Goal: Task Accomplishment & Management: Manage account settings

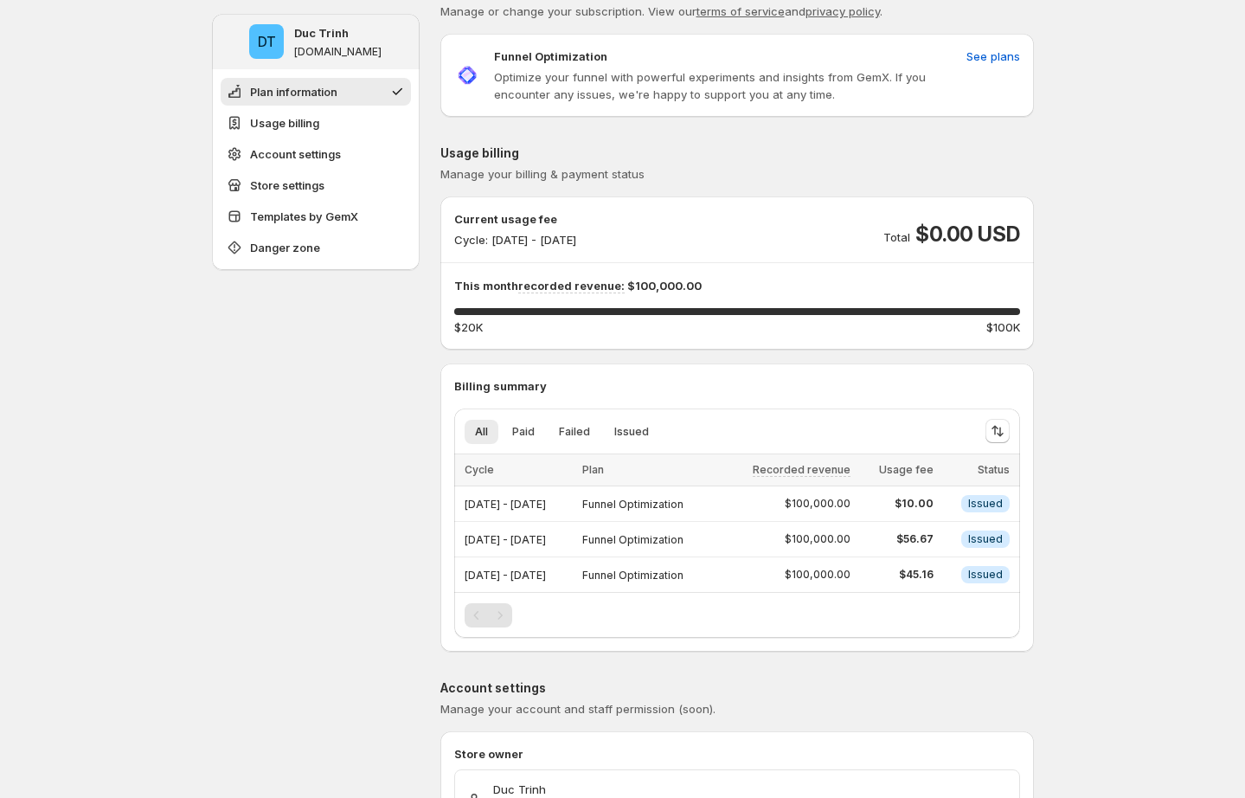
scroll to position [47, 0]
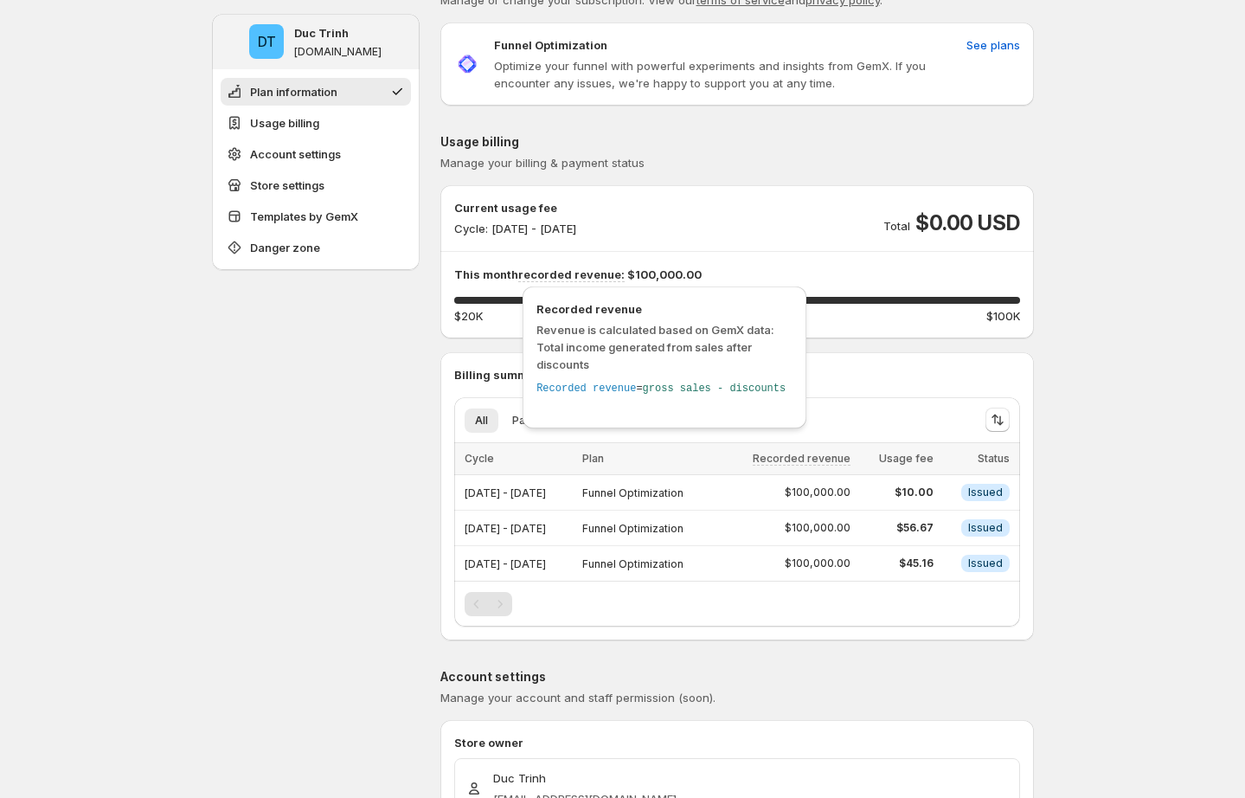
click at [594, 276] on span "recorded revenue:" at bounding box center [571, 274] width 106 height 15
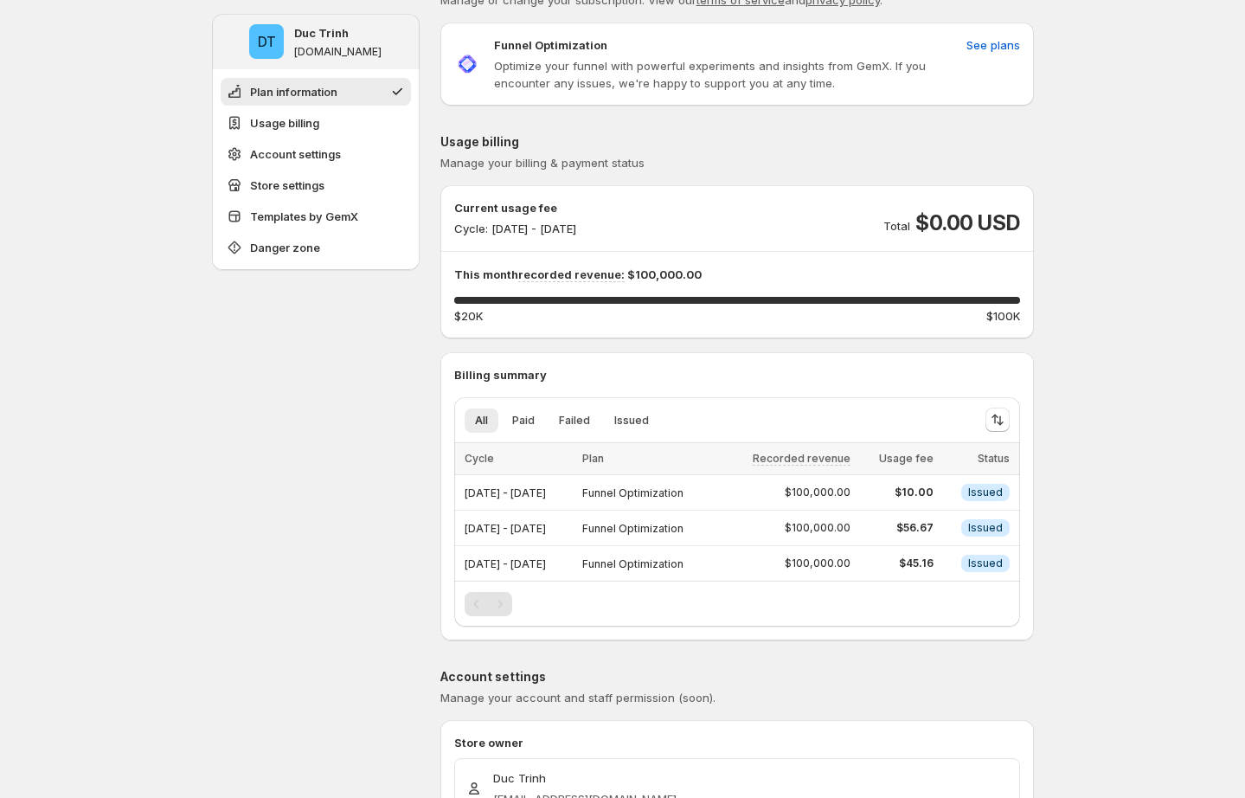
click at [820, 279] on p "This month recorded revenue: $100,000.00" at bounding box center [737, 274] width 566 height 17
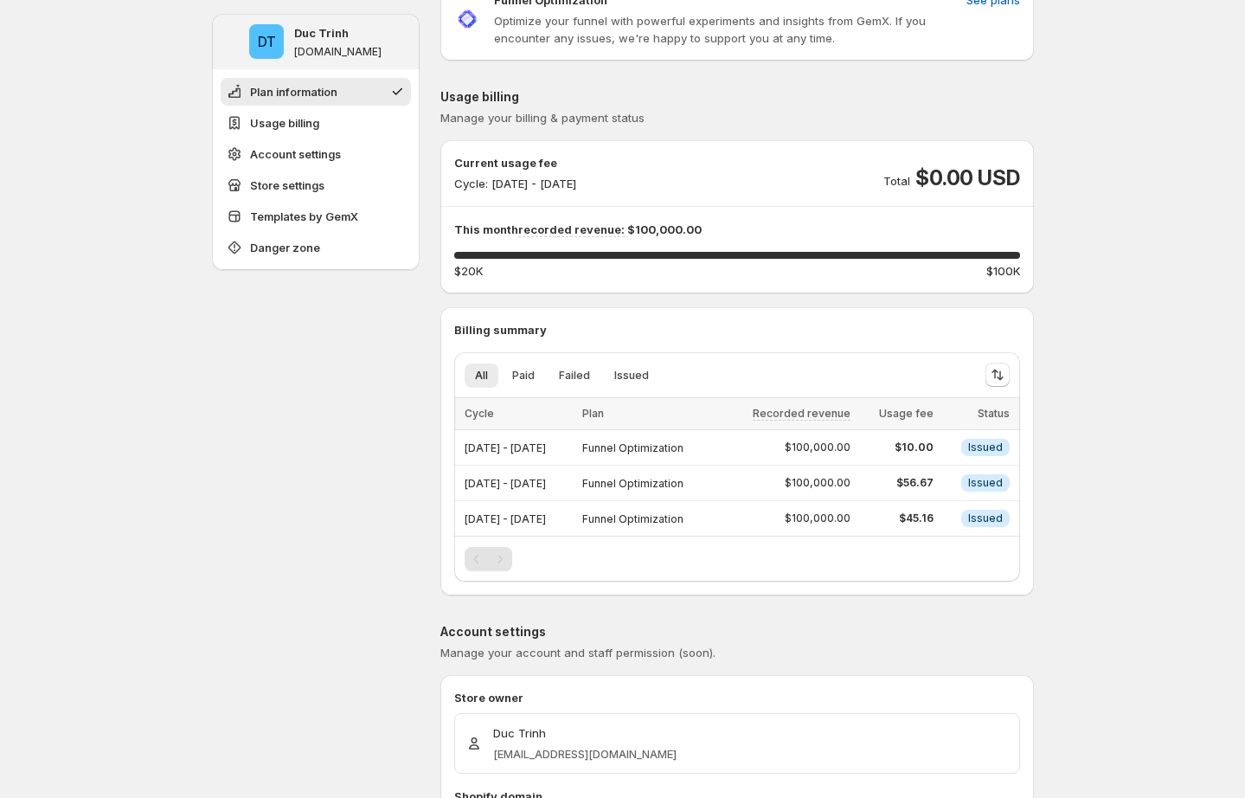
scroll to position [0, 0]
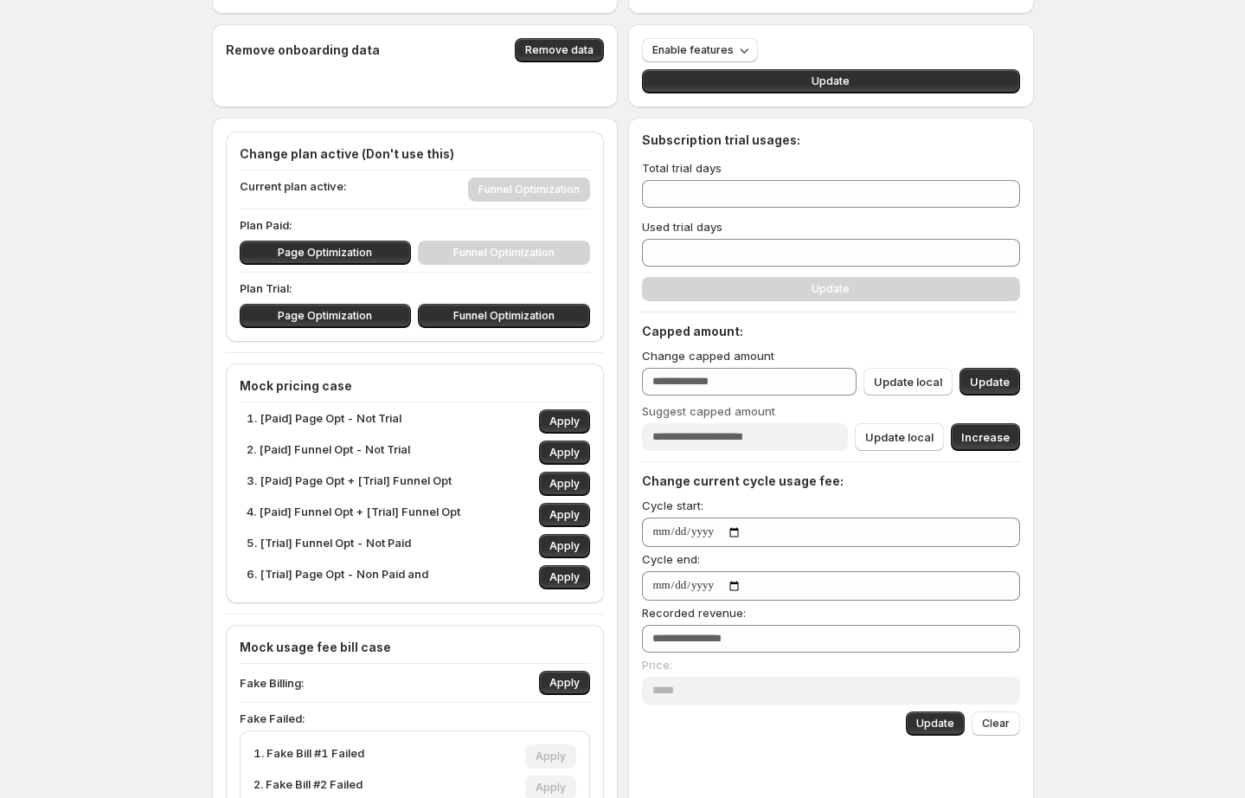
scroll to position [78, 0]
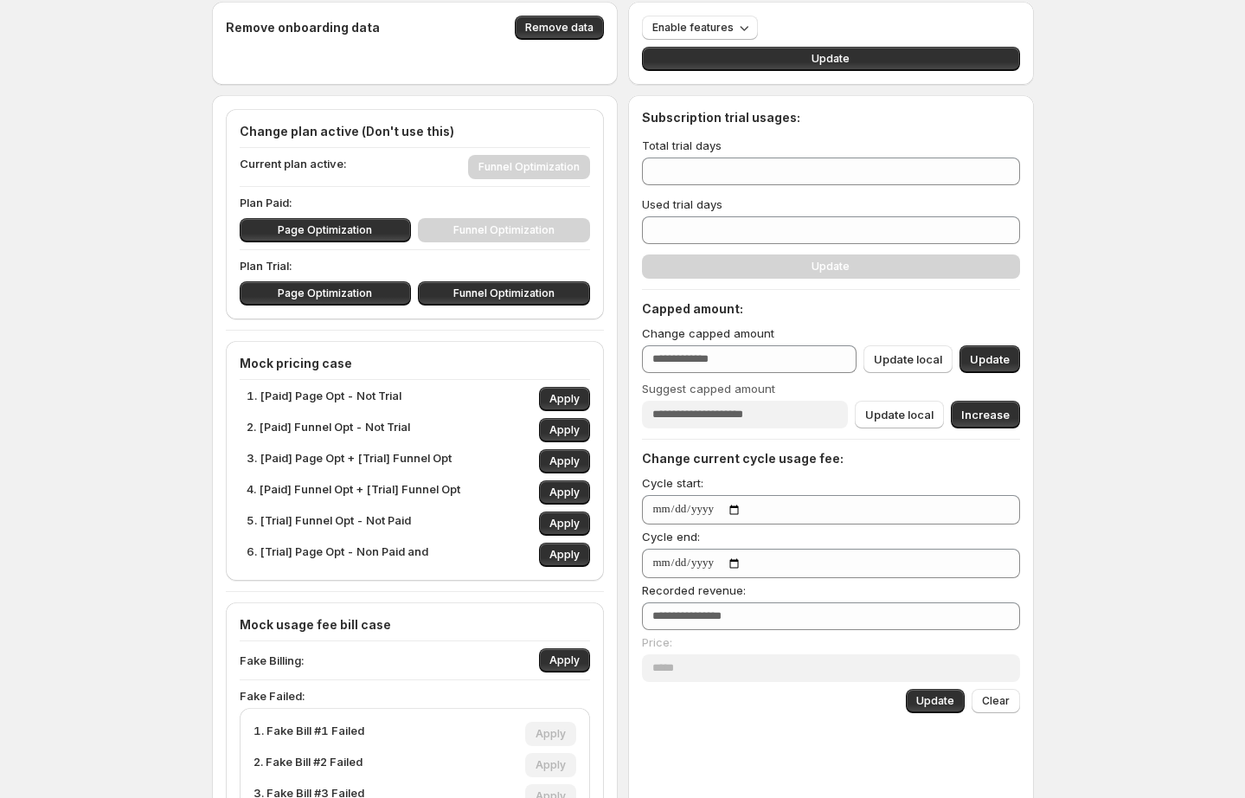
click at [125, 339] on div "Sync access token Handle sync Disconnect web pixel Disconnect Remove onboarding…" at bounding box center [622, 629] width 1245 height 1414
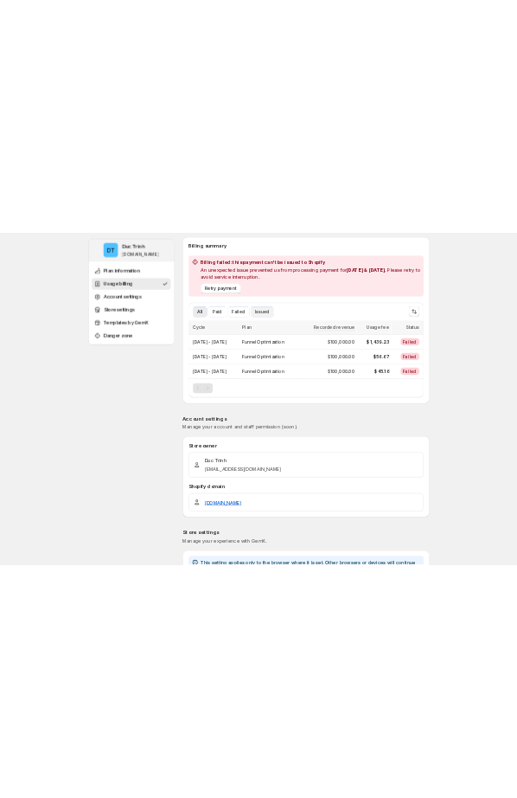
scroll to position [367, 0]
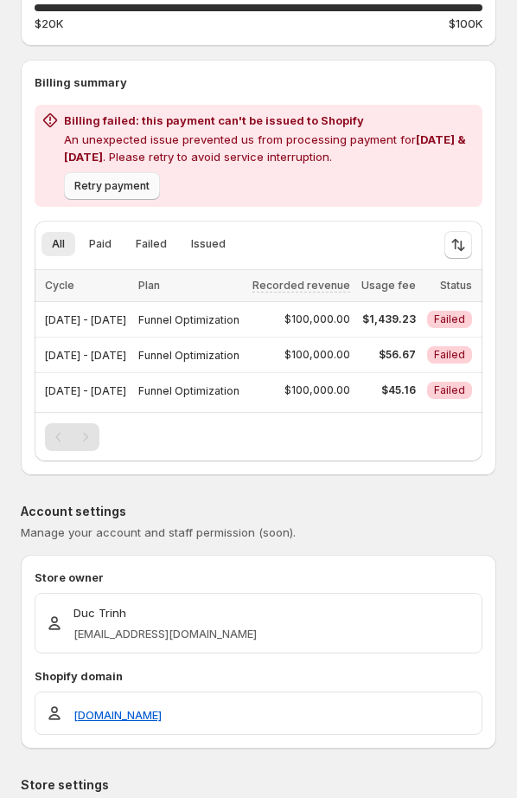
click at [132, 183] on span "Retry payment" at bounding box center [111, 186] width 75 height 14
click at [142, 182] on span "Retry payment" at bounding box center [111, 186] width 75 height 14
click at [258, 148] on p "An unexpected issue prevented us from processing payment for [DATE] & [DATE] . …" at bounding box center [270, 148] width 412 height 35
drag, startPoint x: 417, startPoint y: 138, endPoint x: 117, endPoint y: 153, distance: 300.6
click at [117, 153] on p "An unexpected issue prevented us from processing payment for [DATE] & [DATE] . …" at bounding box center [270, 148] width 412 height 35
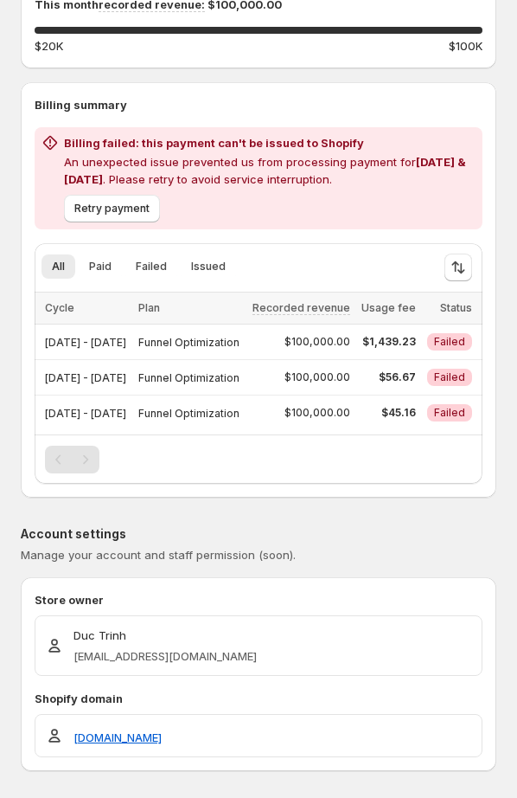
scroll to position [333, 0]
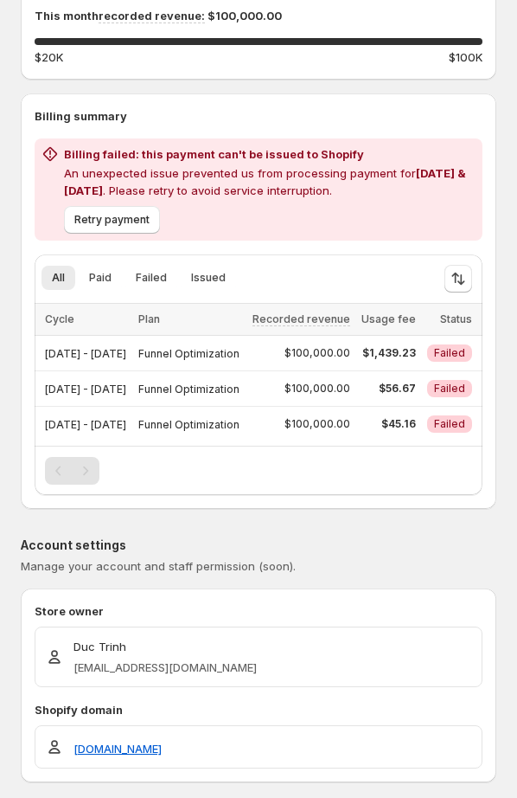
click at [373, 199] on div "Retry payment" at bounding box center [266, 216] width 419 height 35
click at [409, 350] on span "$1,439.23" at bounding box center [388, 353] width 55 height 14
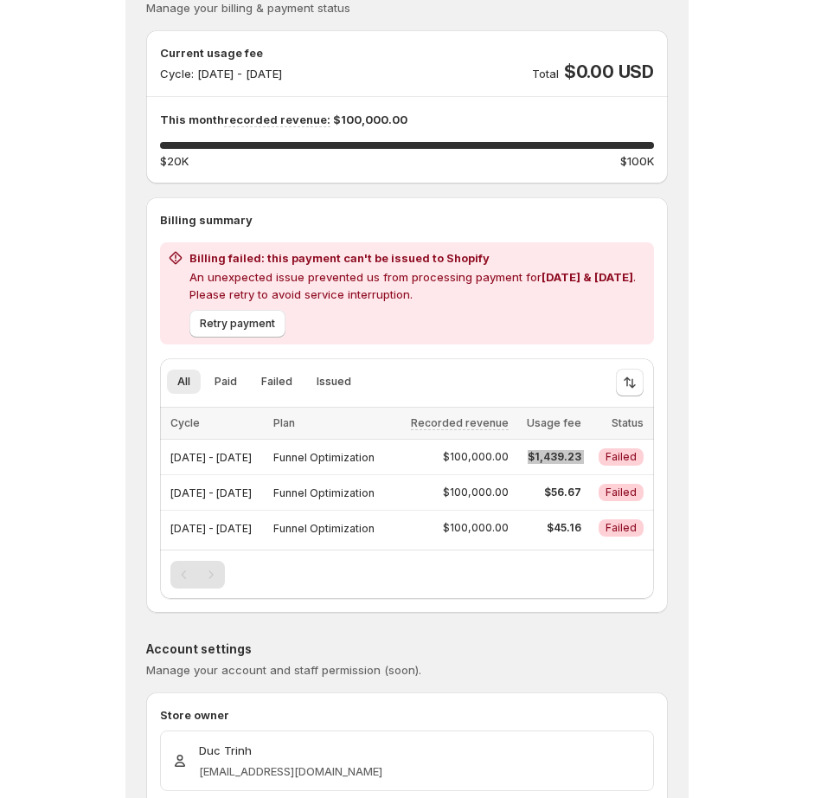
scroll to position [0, 0]
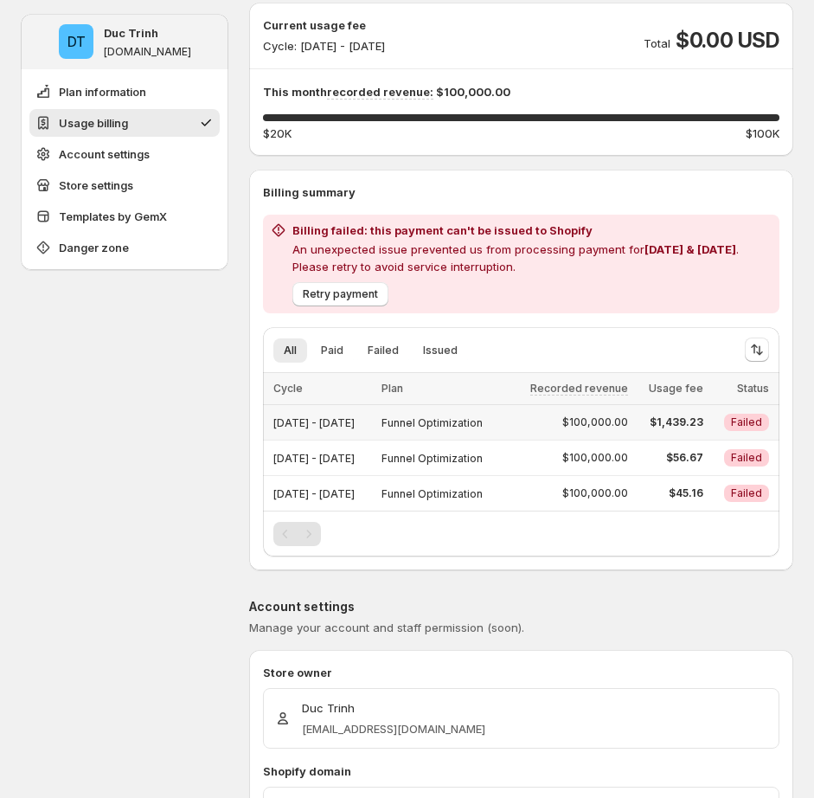
click at [628, 417] on span "$100,000.00" at bounding box center [595, 422] width 66 height 14
drag, startPoint x: 676, startPoint y: 422, endPoint x: 719, endPoint y: 423, distance: 43.3
click at [704, 423] on span "$1,439.23" at bounding box center [672, 422] width 66 height 14
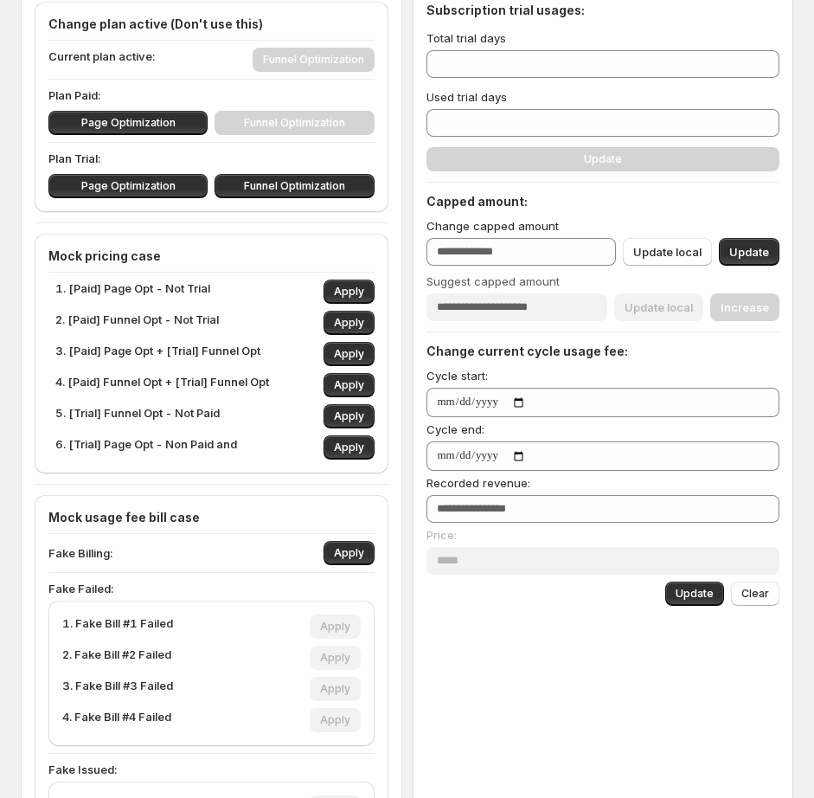
scroll to position [151, 0]
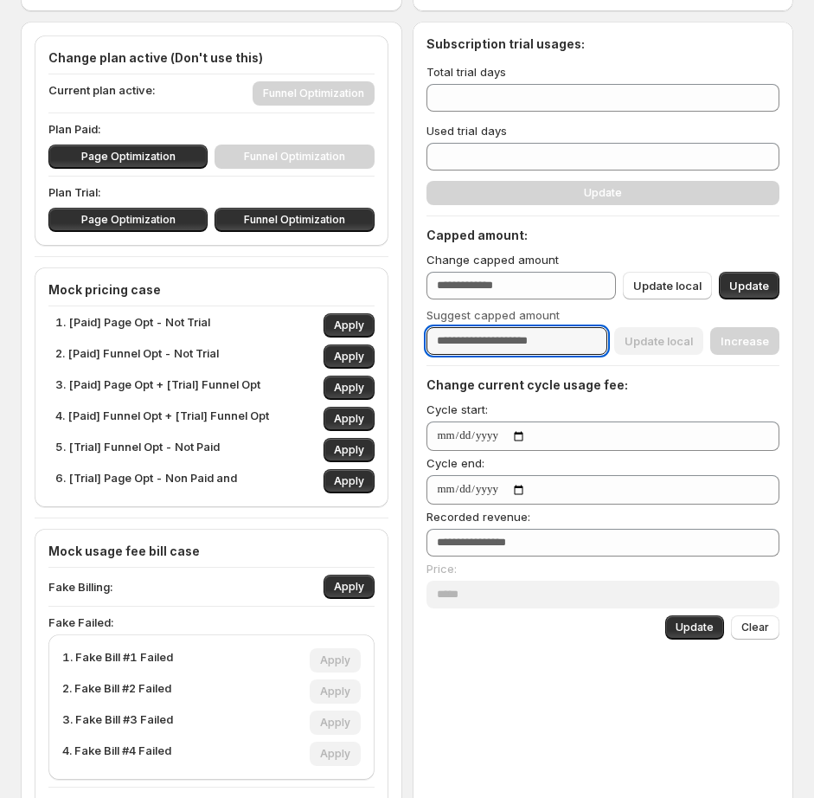
click at [493, 342] on input "Suggest capped amount" at bounding box center [518, 341] width 182 height 28
click at [490, 305] on div "Change capped amount *** Update local Update Suggest capped amount Update local…" at bounding box center [604, 303] width 354 height 104
click at [502, 324] on div "Suggest capped amount" at bounding box center [518, 330] width 182 height 48
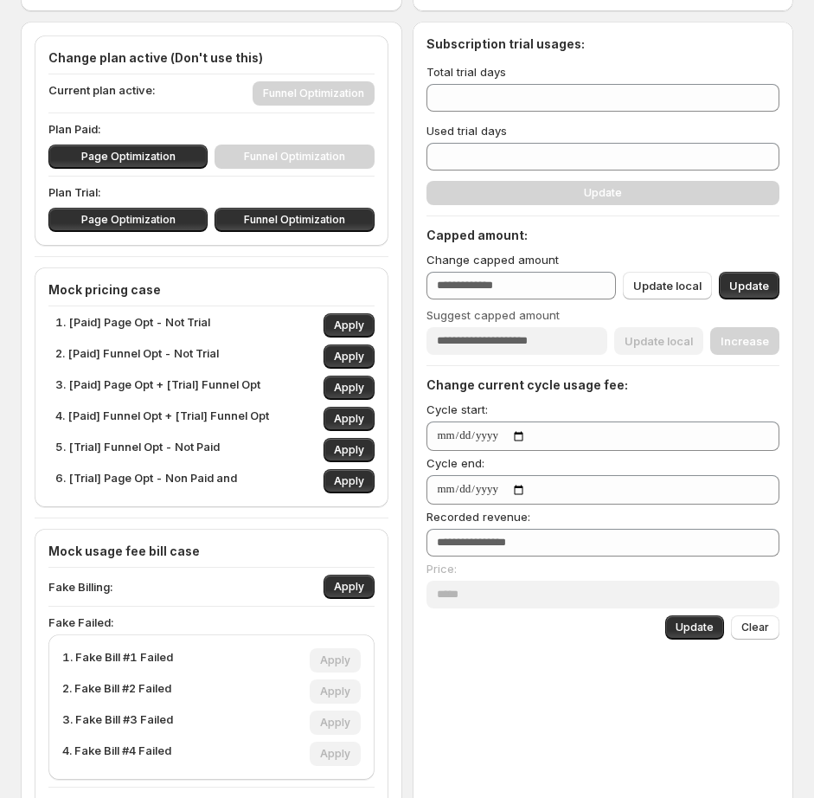
click at [505, 320] on span "Suggest capped amount" at bounding box center [493, 315] width 133 height 14
click at [505, 327] on input "Suggest capped amount" at bounding box center [518, 341] width 182 height 28
click at [505, 320] on span "Suggest capped amount" at bounding box center [493, 315] width 133 height 14
click at [505, 327] on input "Suggest capped amount" at bounding box center [518, 341] width 182 height 28
click at [505, 320] on span "Suggest capped amount" at bounding box center [493, 315] width 133 height 14
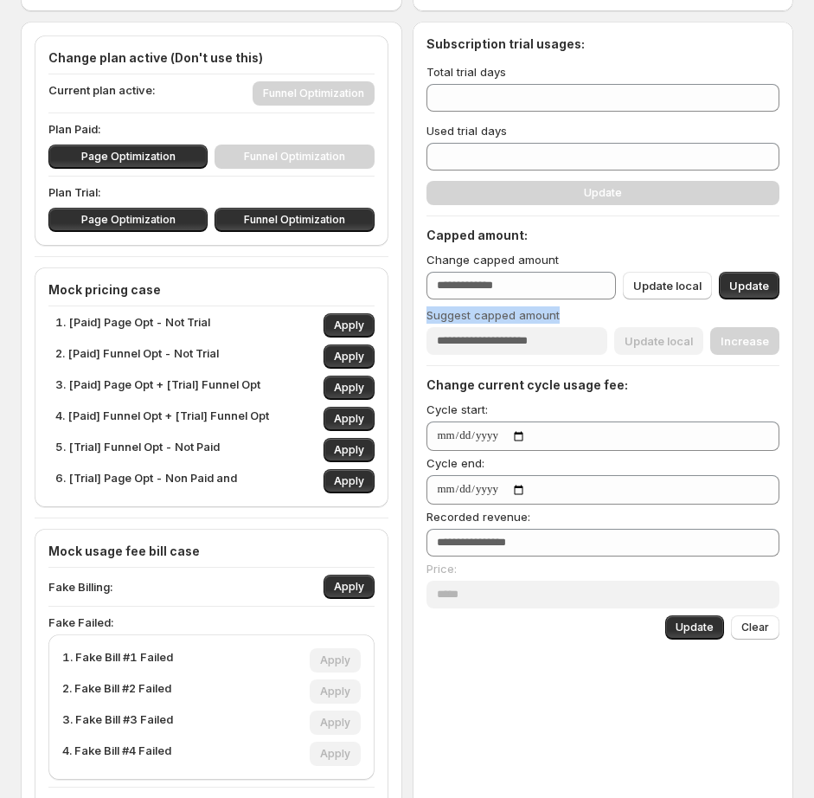
click at [505, 327] on input "Suggest capped amount" at bounding box center [518, 341] width 182 height 28
copy span "Suggest capped amount"
